Goal: Use online tool/utility

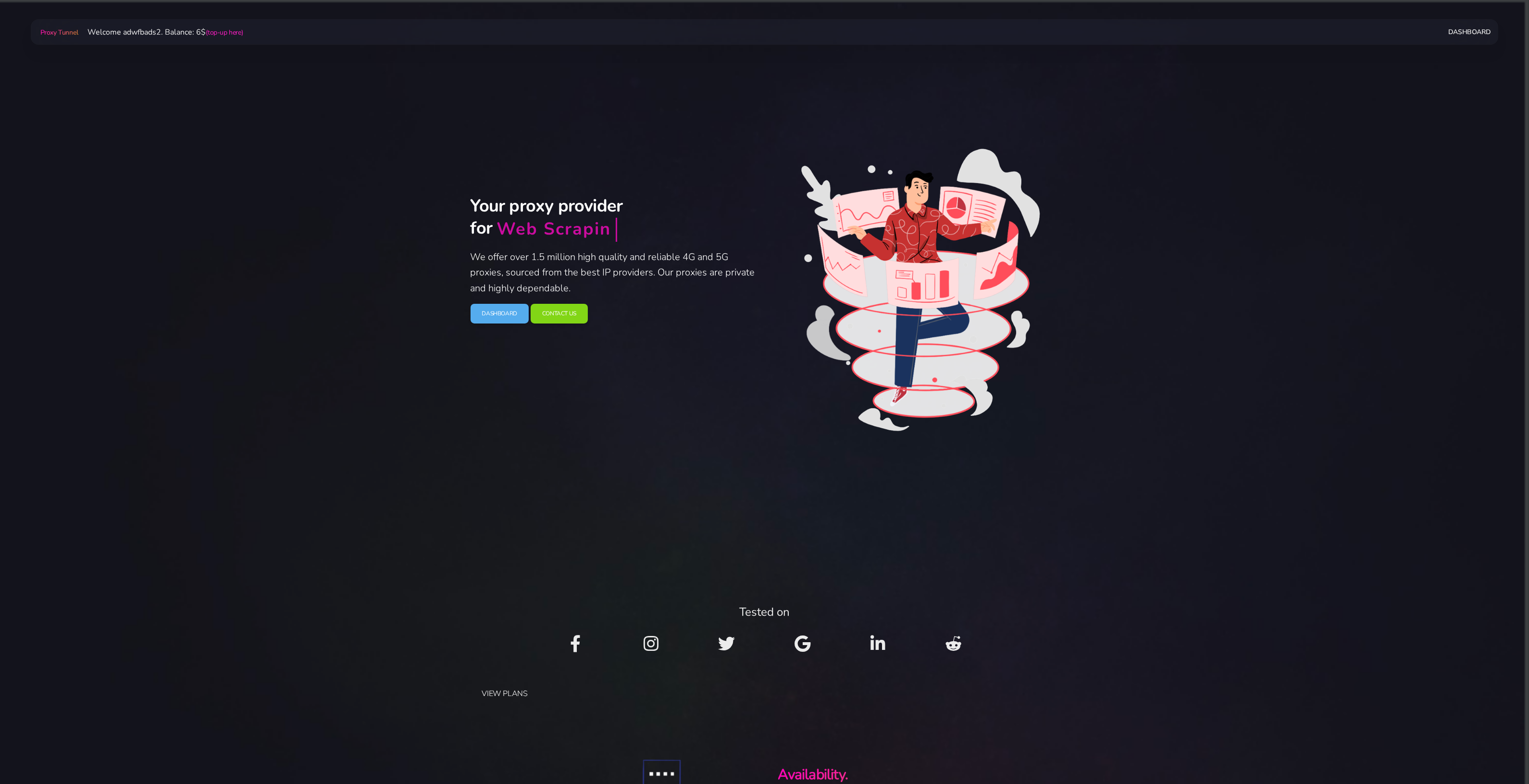
click at [1467, 26] on link "Dashboard" at bounding box center [1469, 32] width 42 height 18
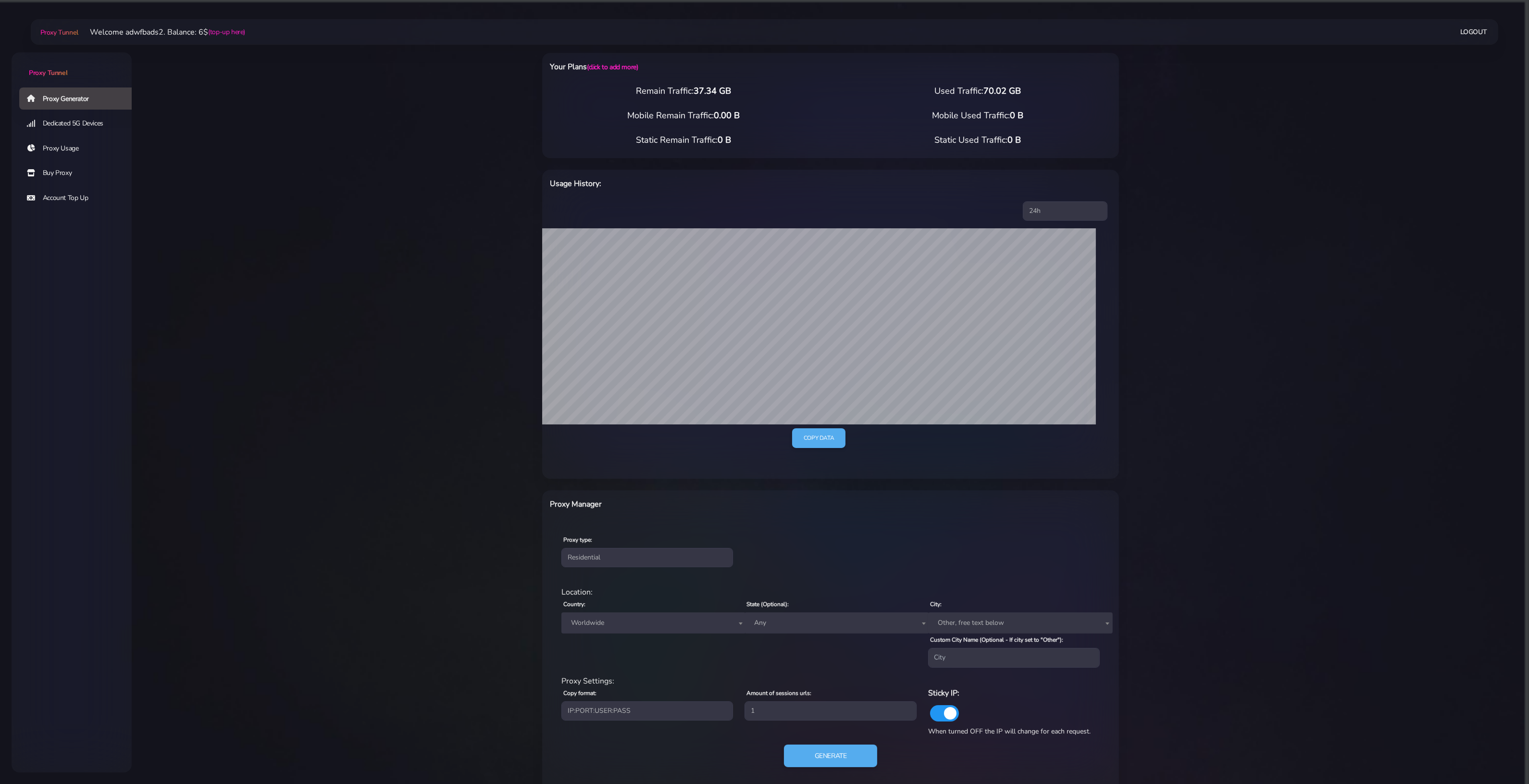
scroll to position [71, 0]
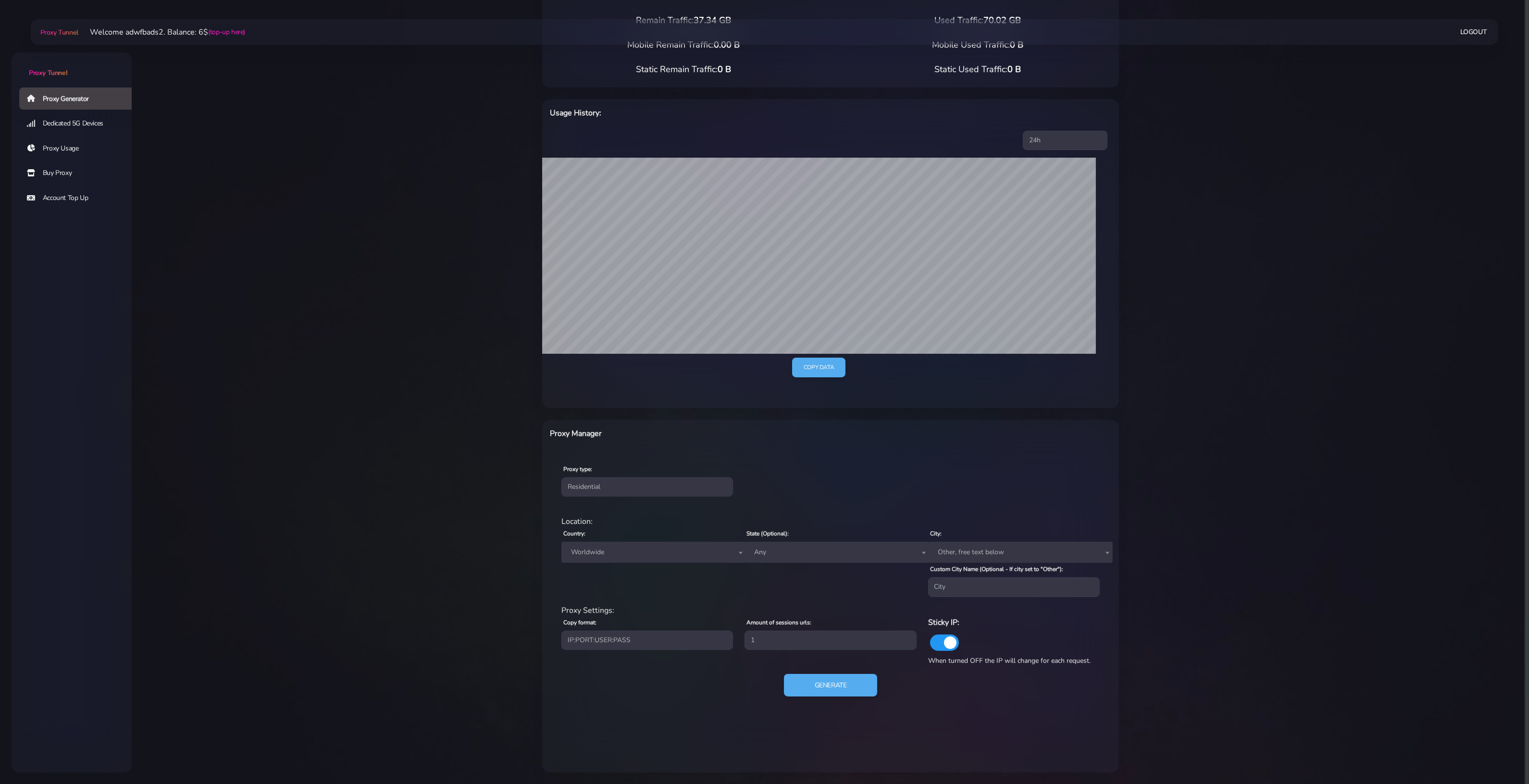
click at [632, 547] on span "Worldwide" at bounding box center [654, 552] width 173 height 14
type input "sp"
select select "ES"
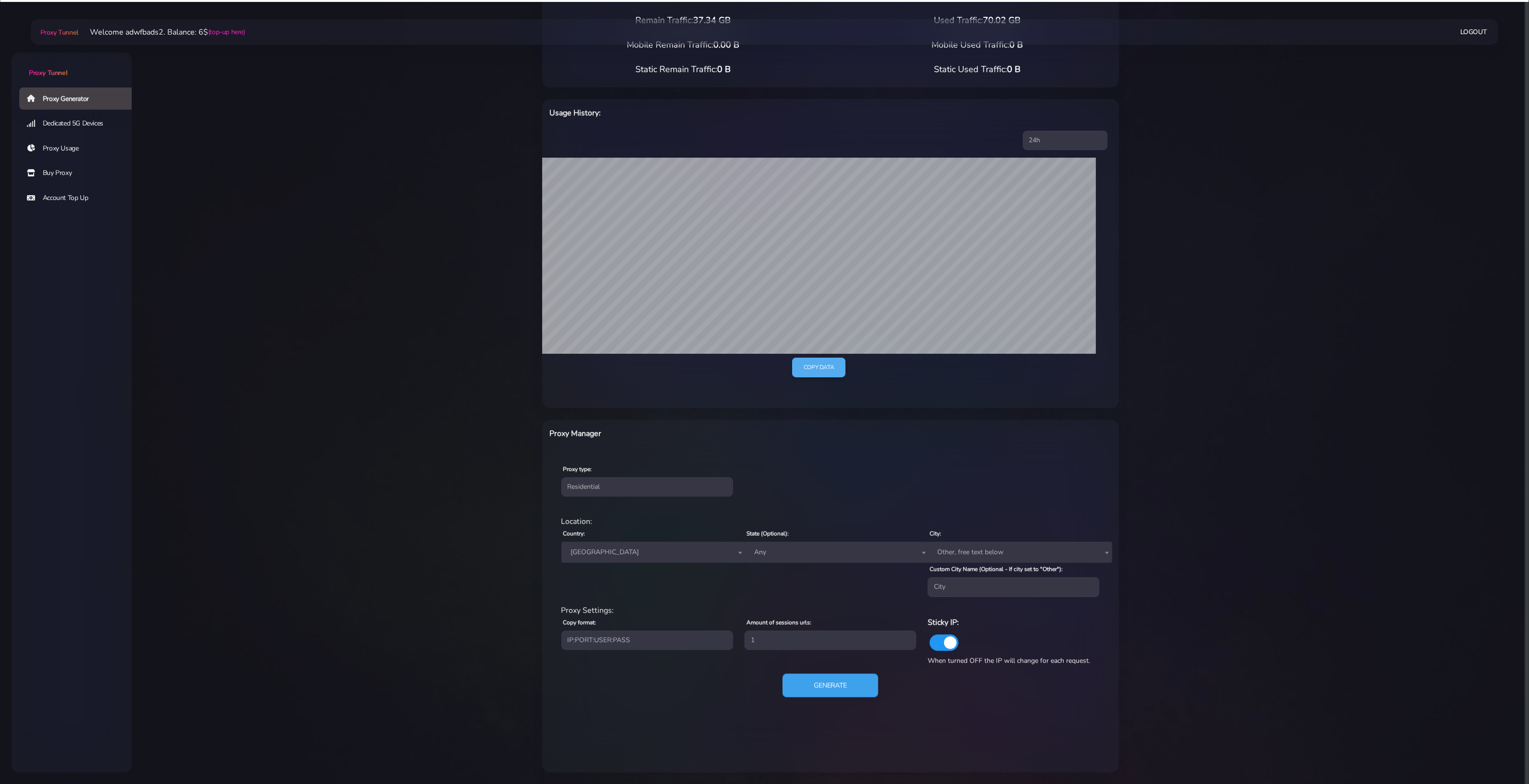
click at [821, 687] on button "Generate" at bounding box center [830, 685] width 96 height 24
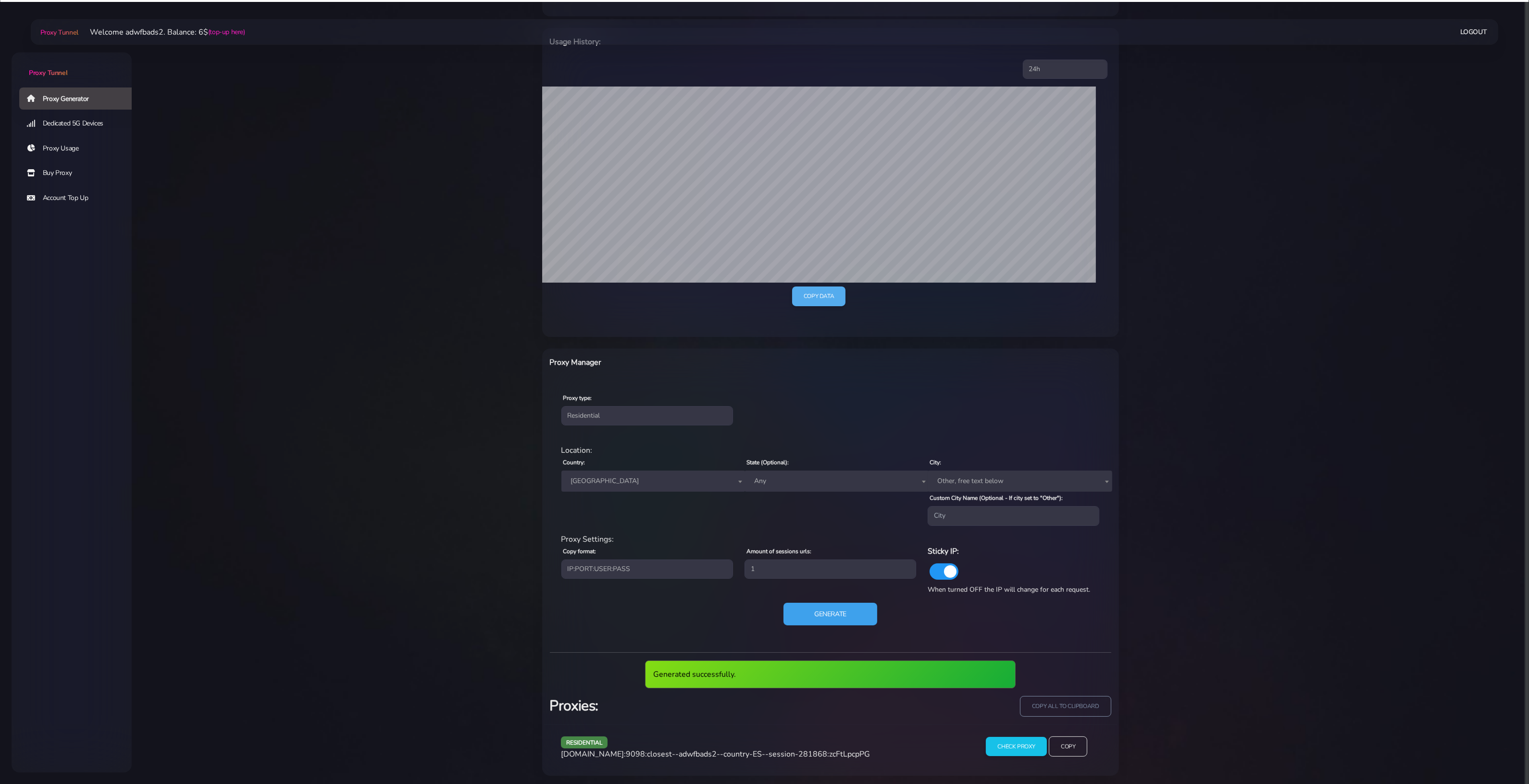
scroll to position [145, 0]
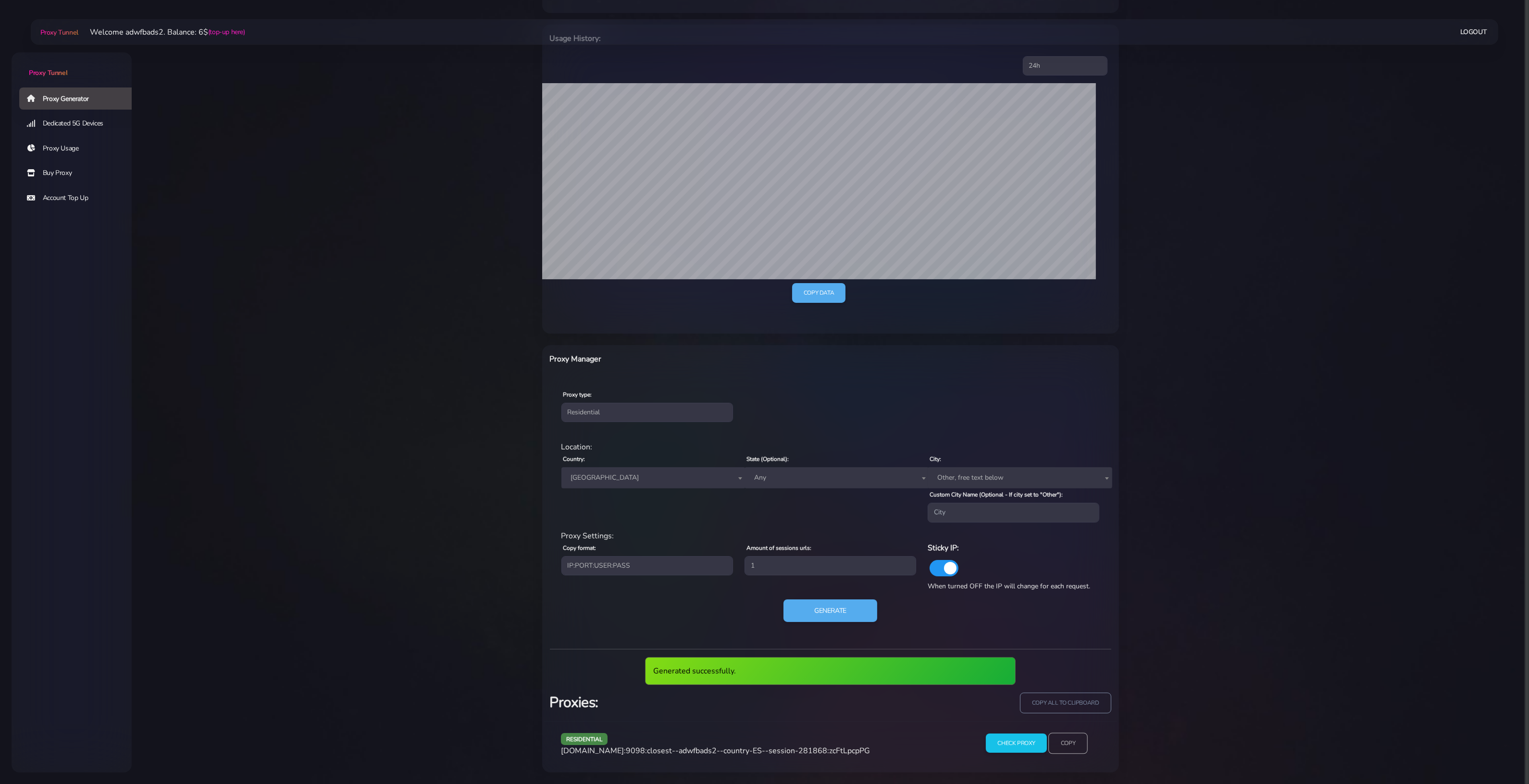
click at [1076, 744] on input "Copy" at bounding box center [1068, 743] width 39 height 21
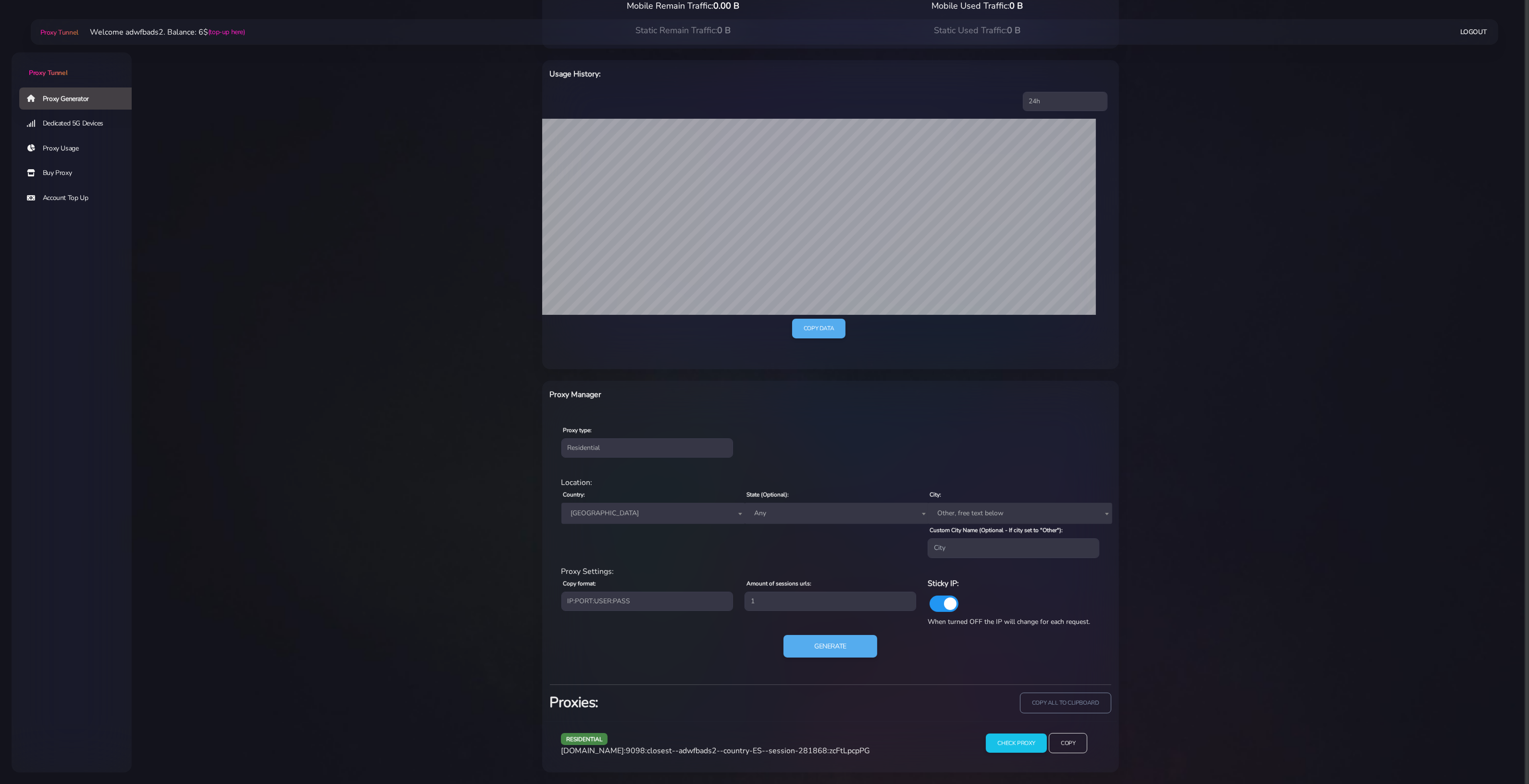
scroll to position [110, 0]
click at [640, 508] on span "[GEOGRAPHIC_DATA]" at bounding box center [654, 513] width 173 height 14
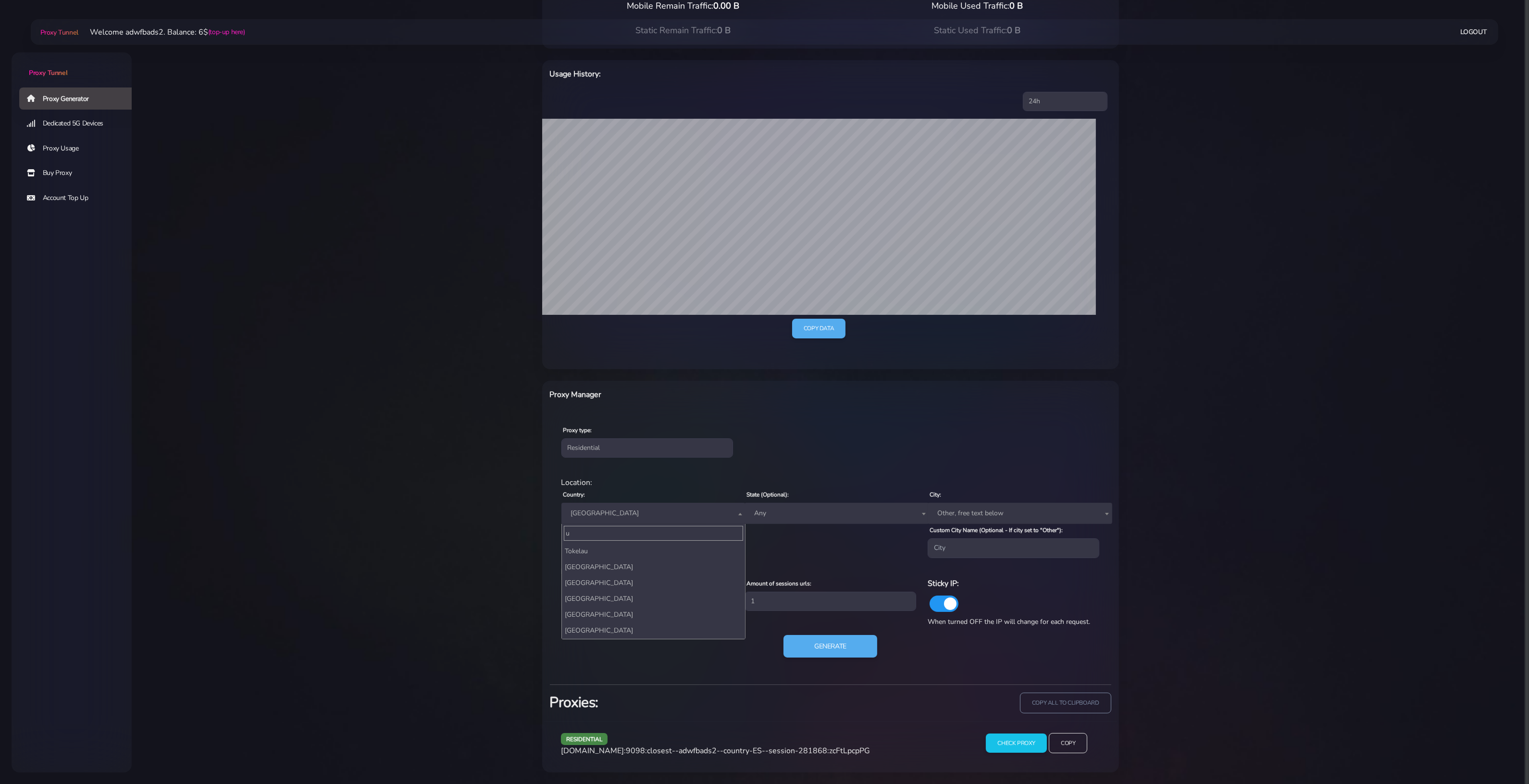
scroll to position [0, 0]
type input "united"
select select "UK"
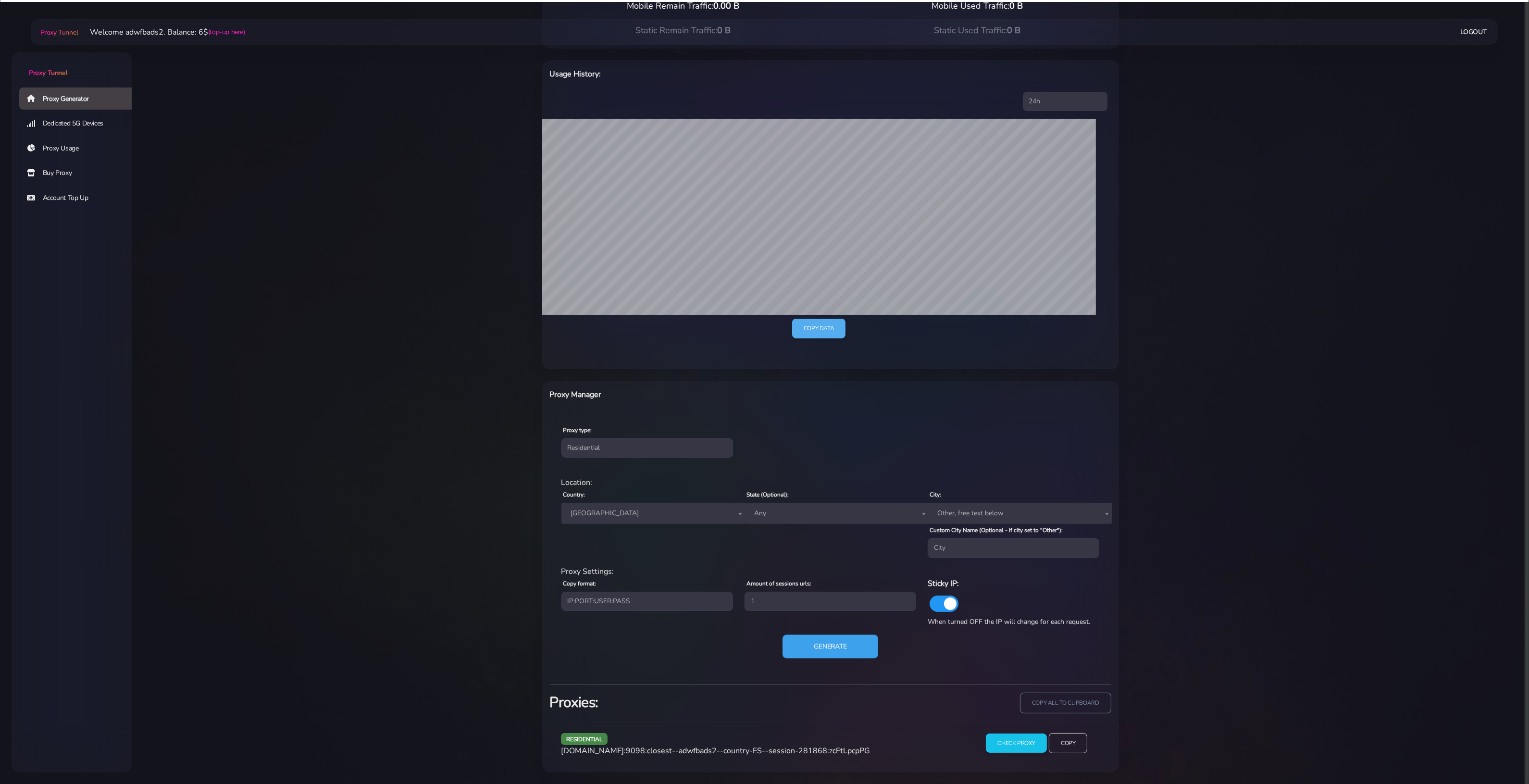
click at [843, 648] on button "Generate" at bounding box center [830, 646] width 96 height 24
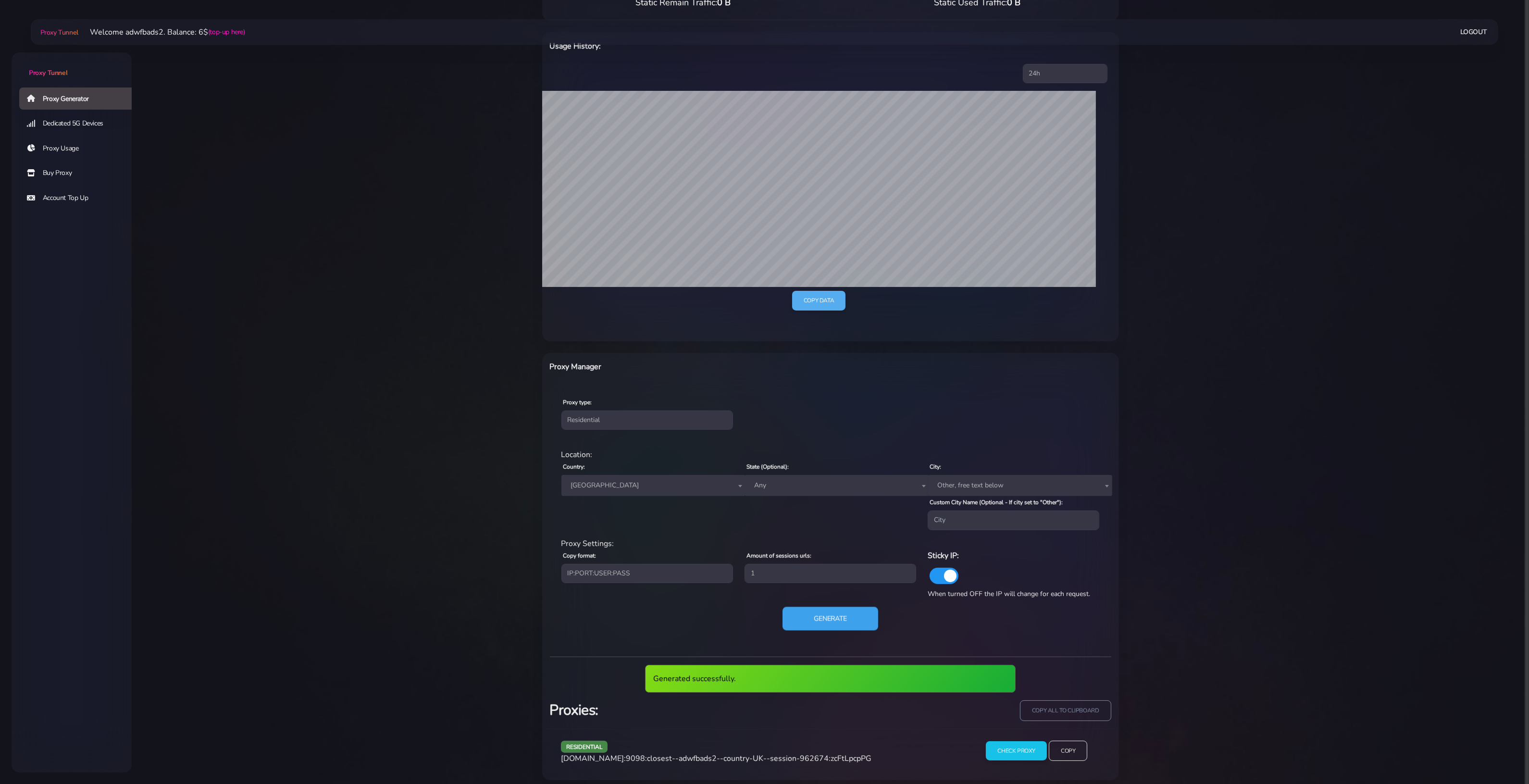
scroll to position [145, 0]
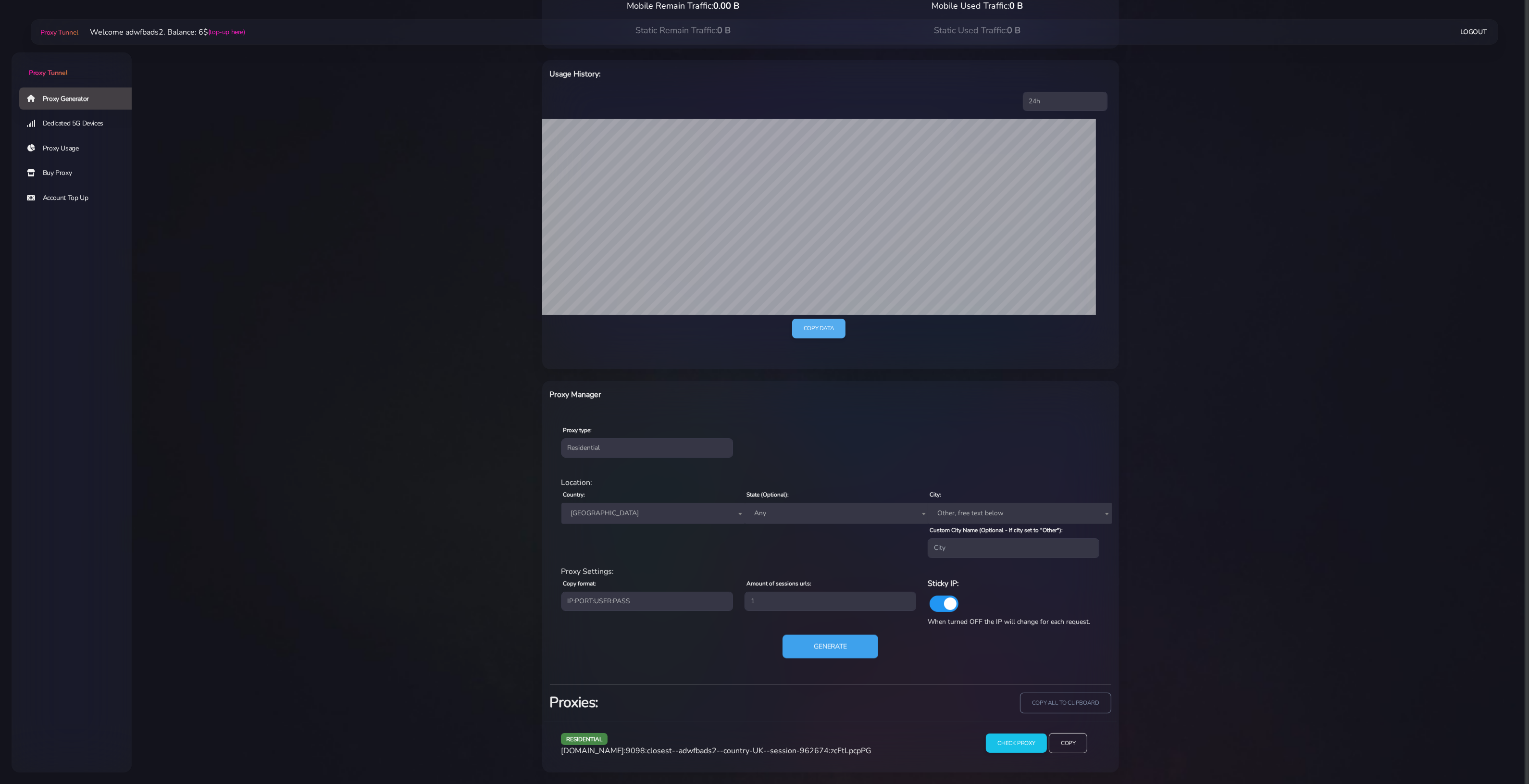
click at [850, 640] on button "Generate" at bounding box center [830, 646] width 96 height 24
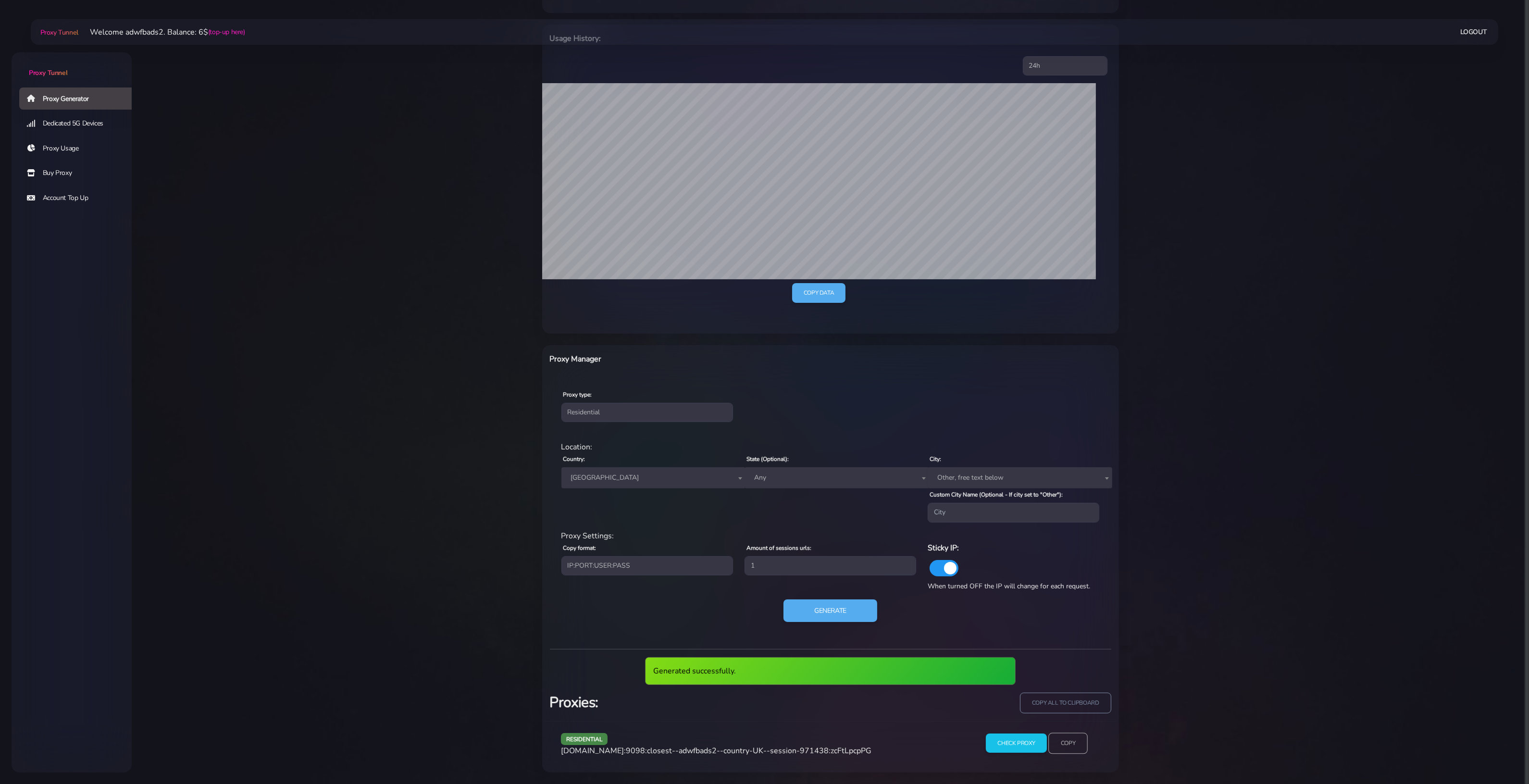
click at [1073, 743] on input "Copy" at bounding box center [1068, 743] width 39 height 21
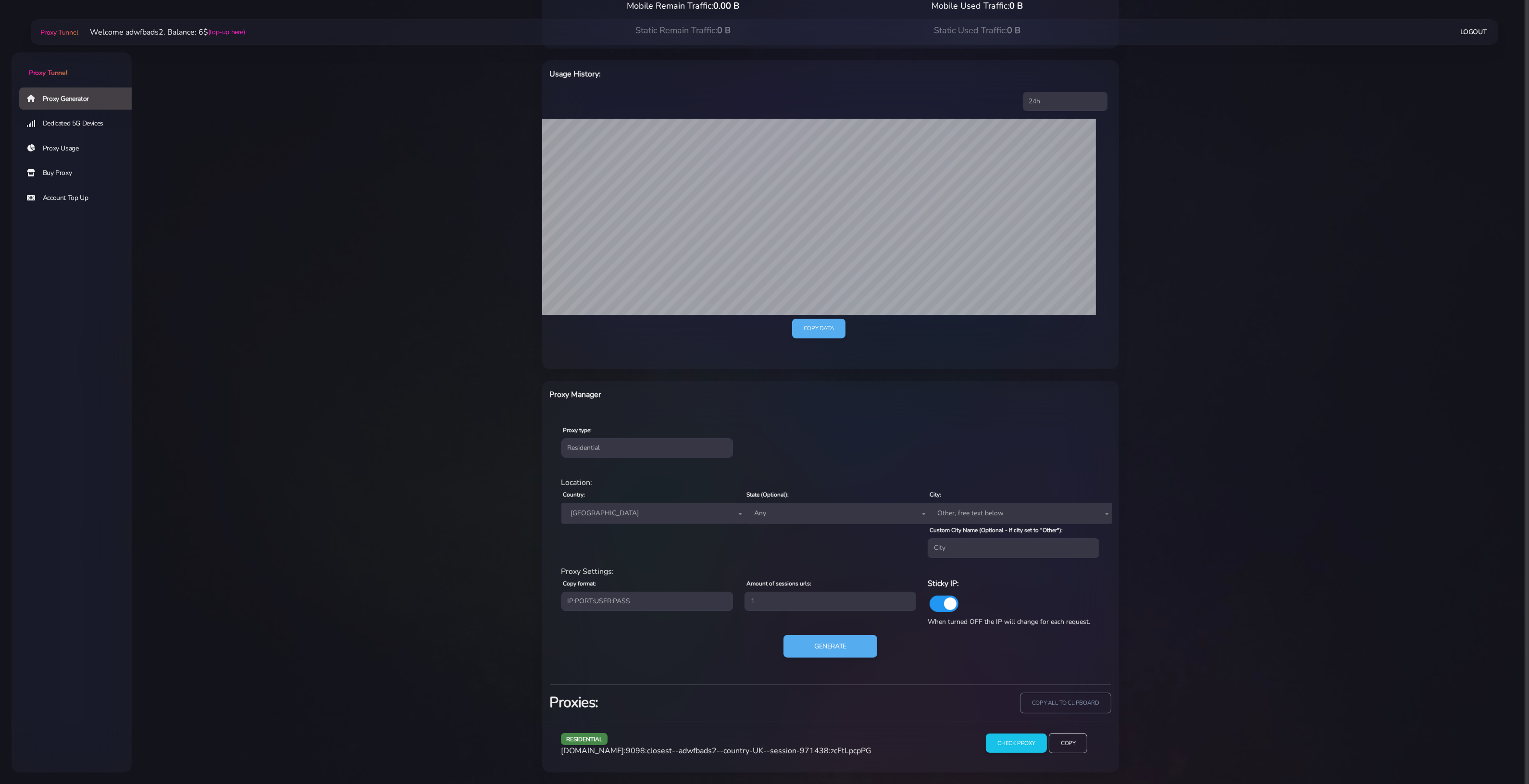
scroll to position [110, 0]
